Goal: Find specific page/section: Find specific page/section

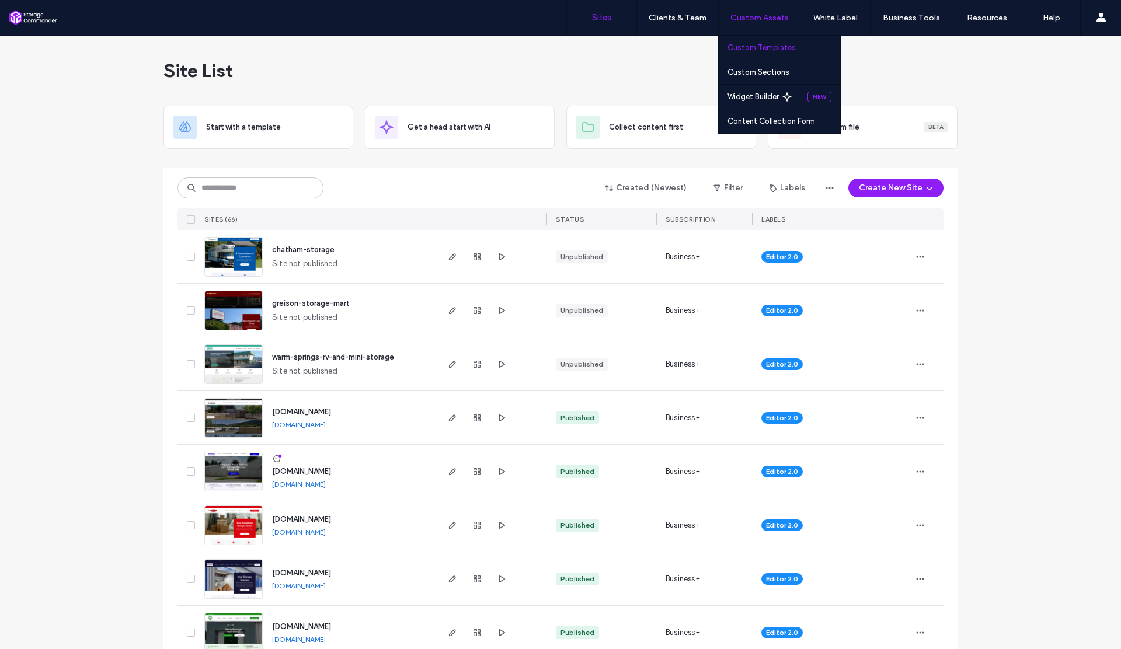
click at [752, 50] on label "Custom Templates" at bounding box center [762, 47] width 68 height 9
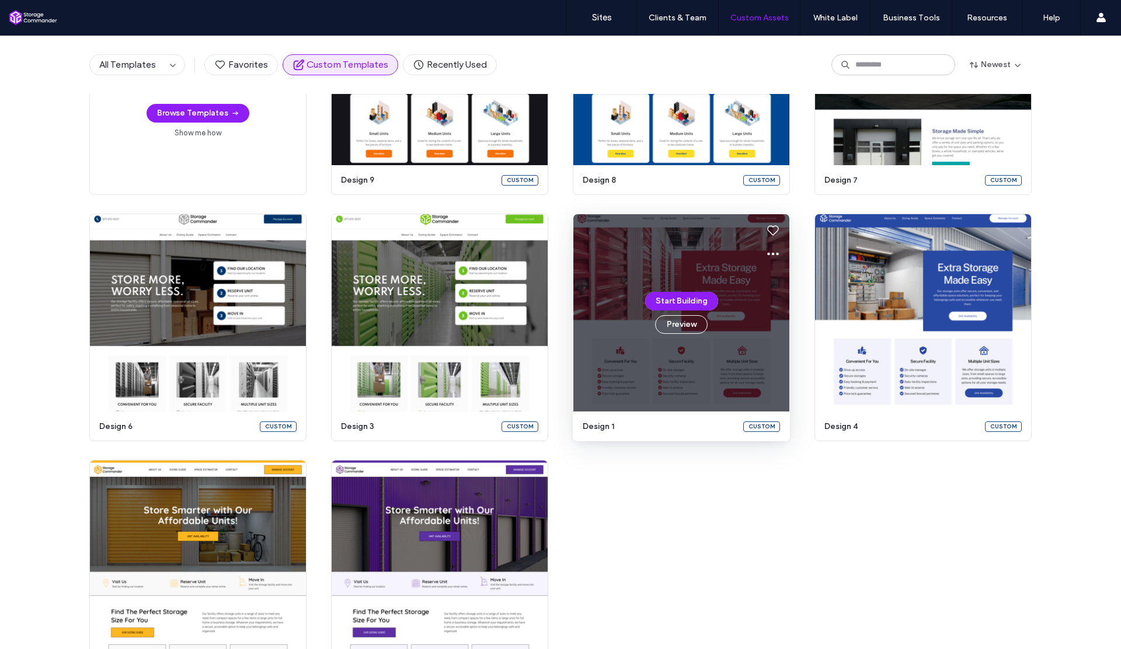
scroll to position [214, 0]
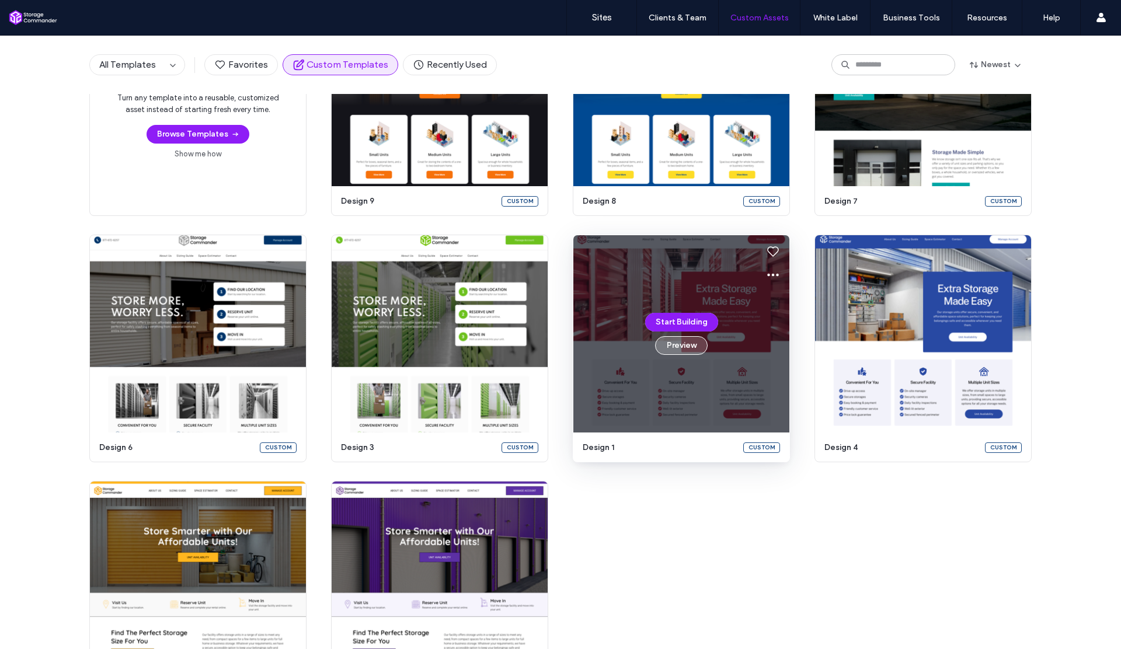
click at [682, 345] on button "Preview" at bounding box center [681, 345] width 53 height 19
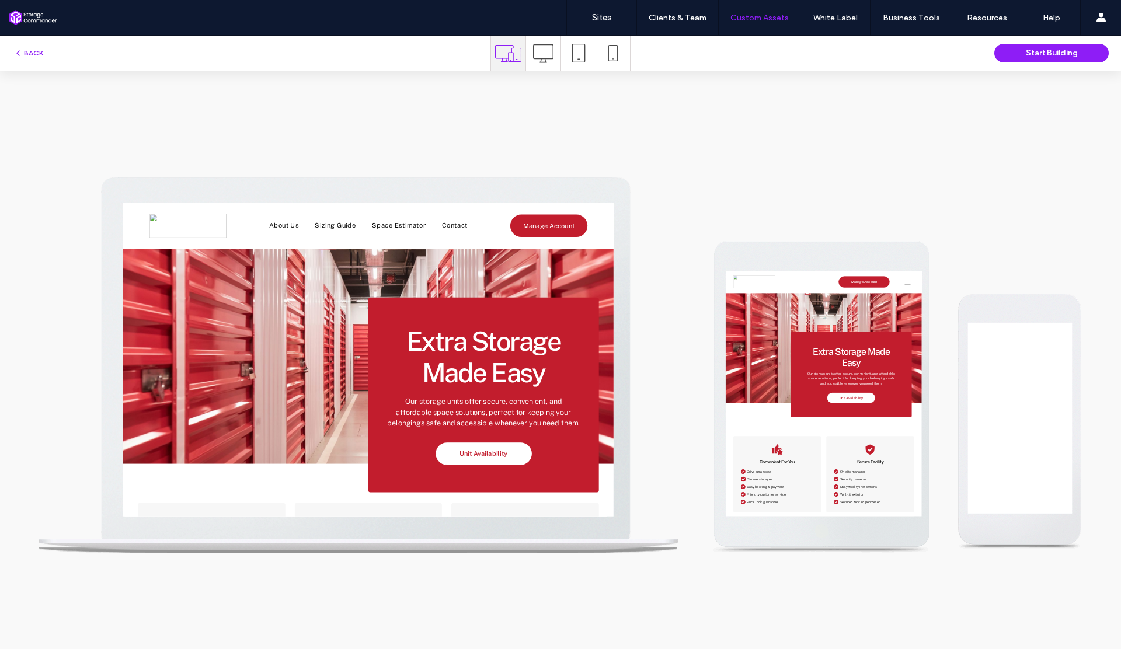
scroll to position [0, 0]
click at [550, 57] on icon at bounding box center [543, 53] width 20 height 20
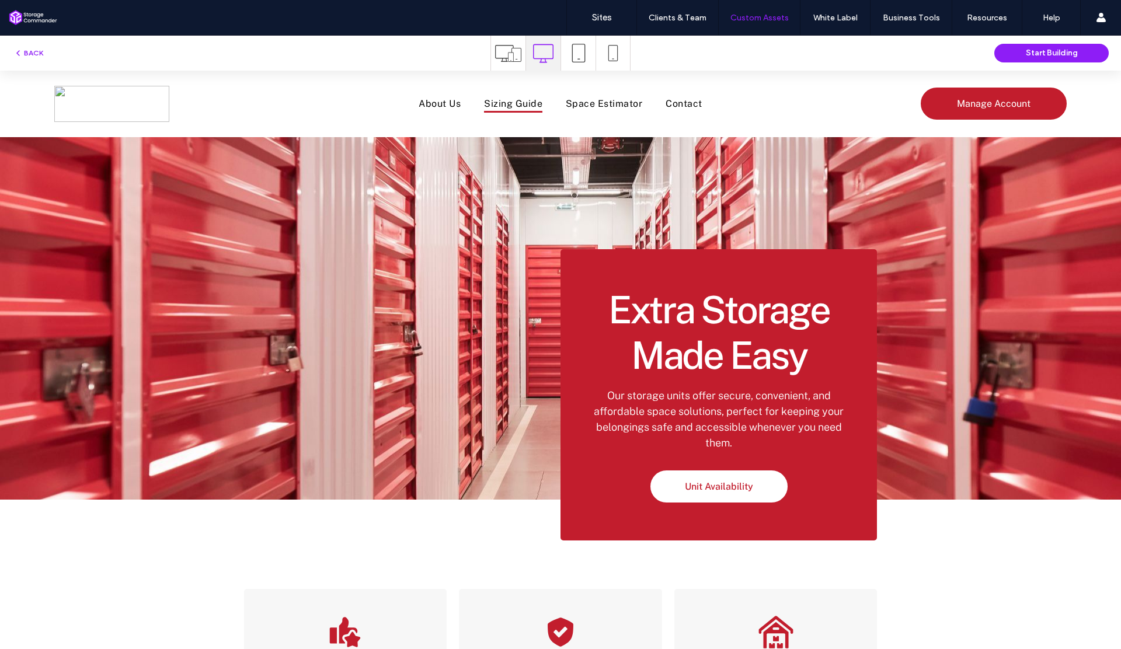
click at [512, 106] on span "Sizing Guide" at bounding box center [513, 104] width 58 height 18
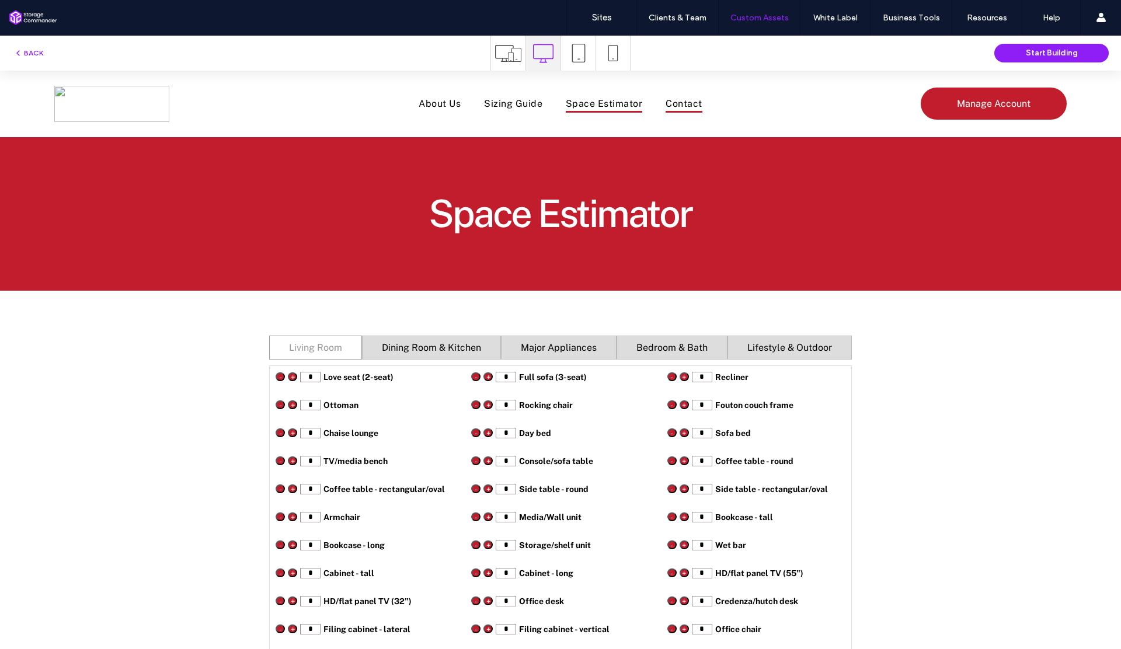
click at [682, 109] on span "Contact" at bounding box center [684, 104] width 36 height 18
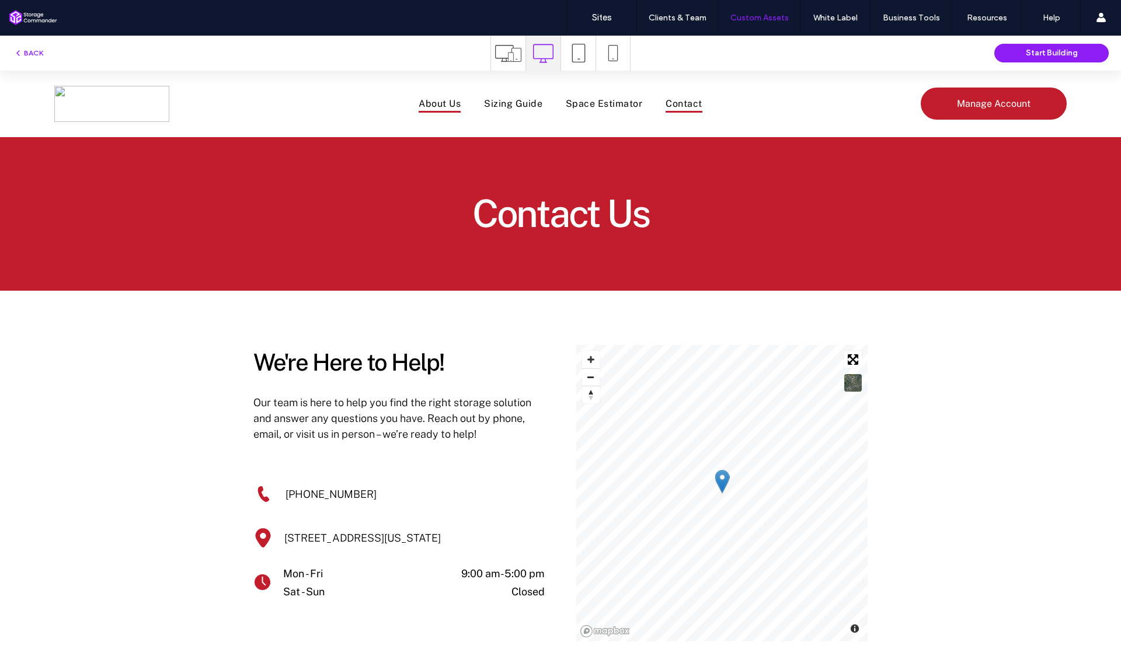
click at [436, 108] on span "About Us" at bounding box center [440, 104] width 42 height 18
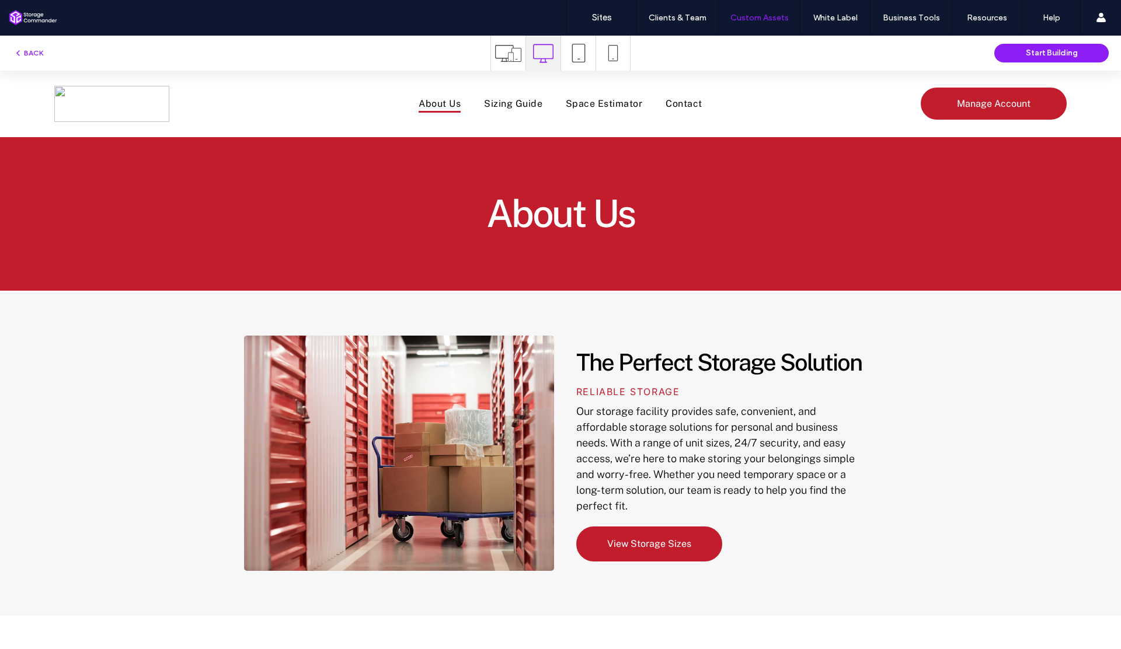
click at [134, 117] on img at bounding box center [111, 104] width 115 height 36
